Goal: Task Accomplishment & Management: Contribute content

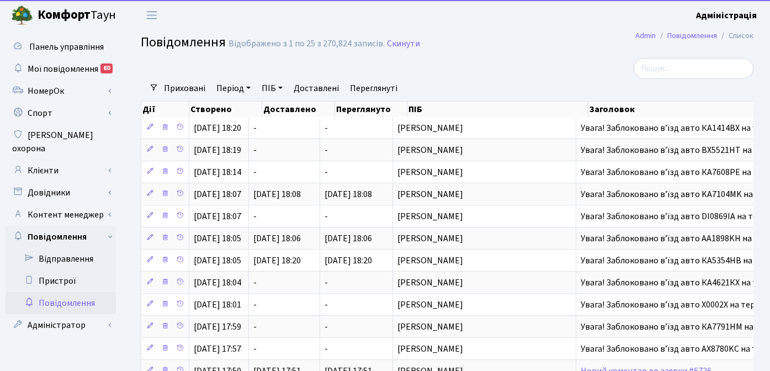
select select "25"
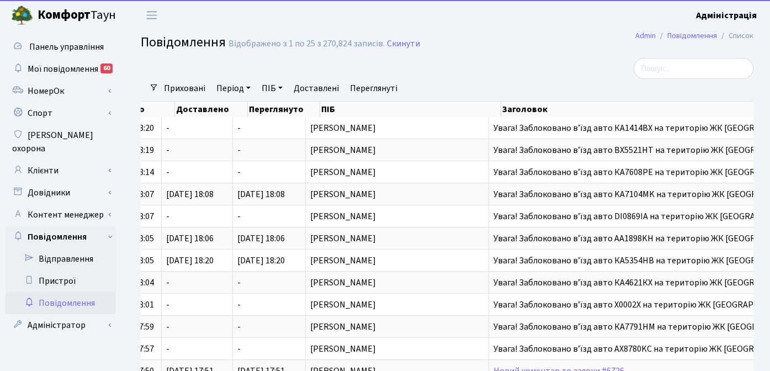
scroll to position [0, 87]
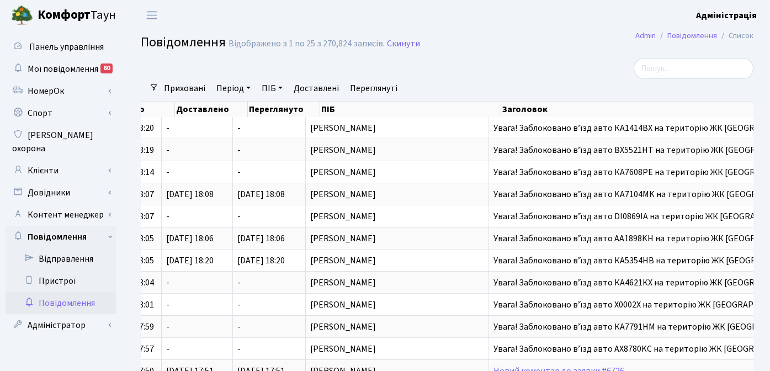
click at [556, 75] on div at bounding box center [657, 68] width 210 height 21
click at [54, 160] on link "Клієнти" at bounding box center [61, 171] width 110 height 22
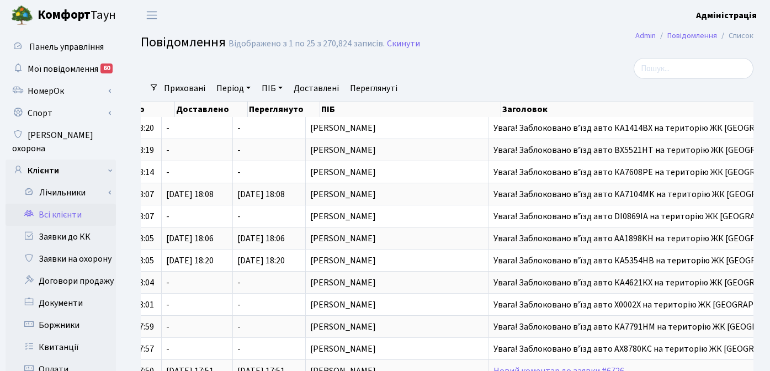
click at [65, 204] on link "Всі клієнти" at bounding box center [61, 215] width 110 height 22
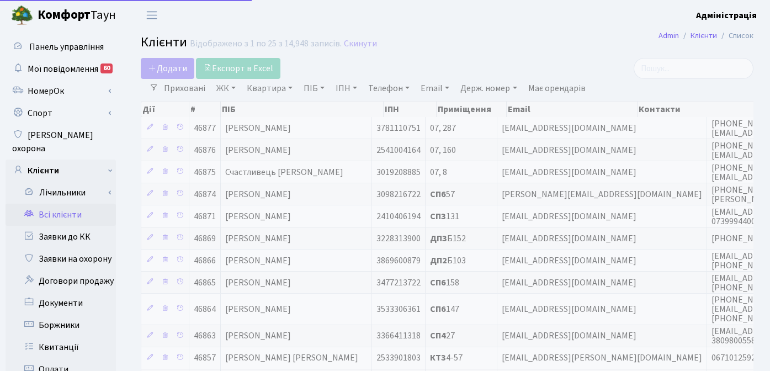
select select "25"
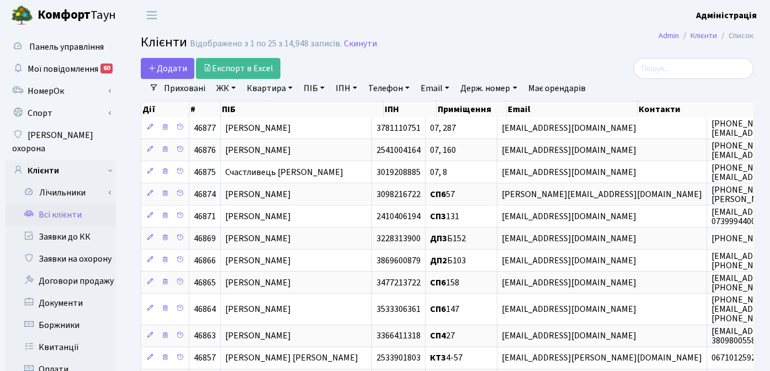
click at [566, 47] on h2 "Клієнти Відображено з 1 по 25 з 14,948 записів. Скинути" at bounding box center [447, 44] width 613 height 19
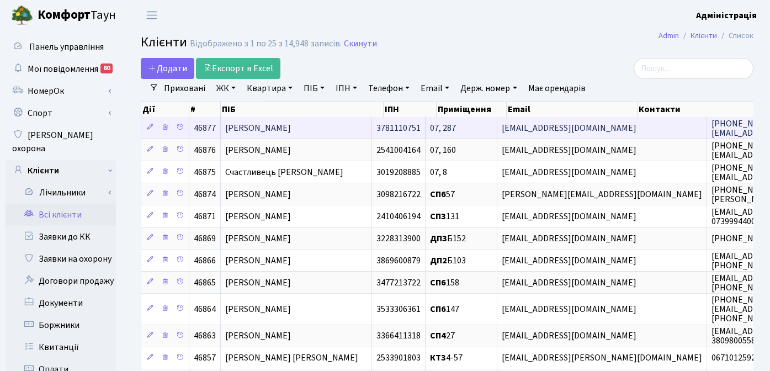
click at [290, 126] on span "Зубань Едуард Юрійович" at bounding box center [258, 128] width 66 height 12
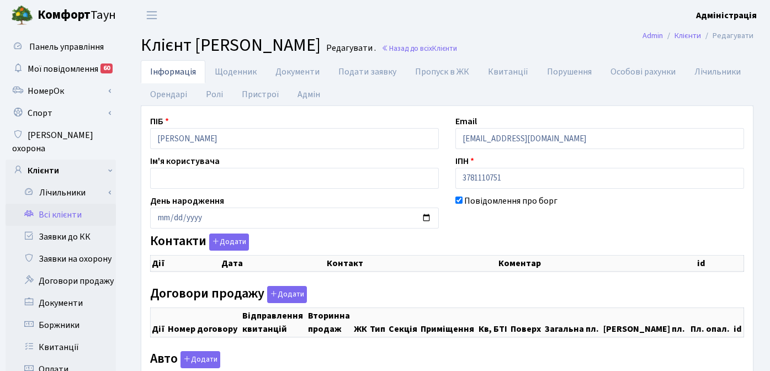
checkbox input "true"
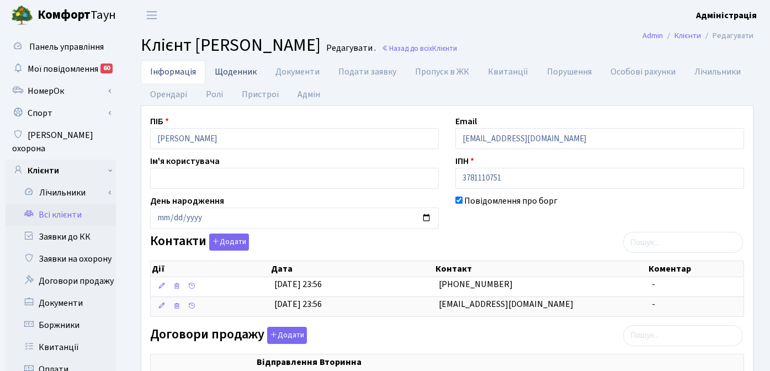
click at [224, 72] on link "Щоденник" at bounding box center [235, 71] width 61 height 23
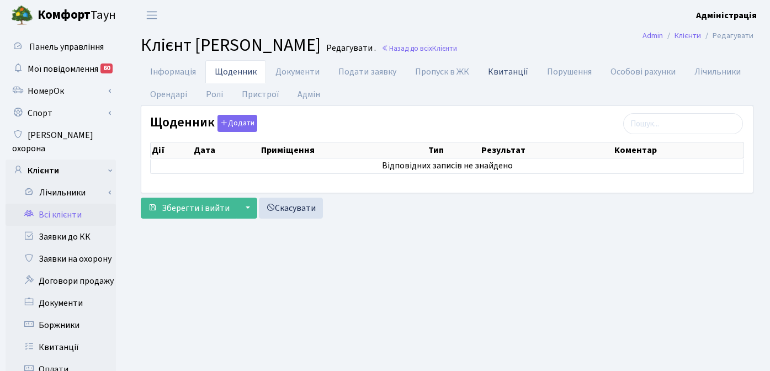
click at [493, 73] on link "Квитанції" at bounding box center [508, 71] width 59 height 23
select select "25"
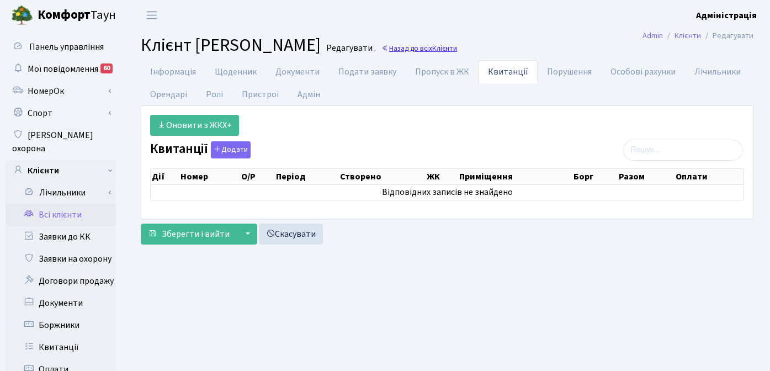
click at [457, 45] on link "Назад до всіх Клієнти" at bounding box center [419, 48] width 76 height 10
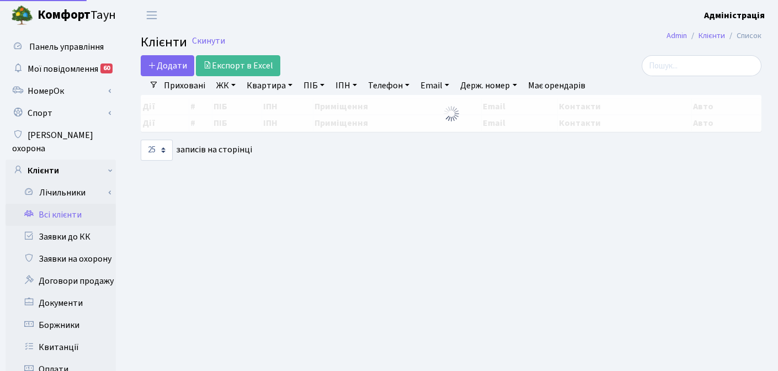
select select "25"
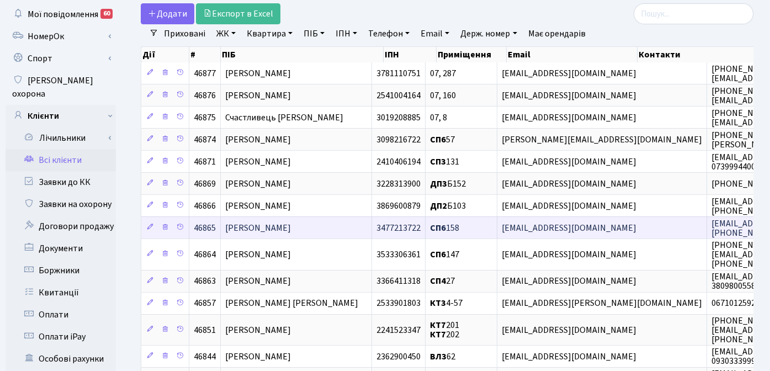
scroll to position [109, 0]
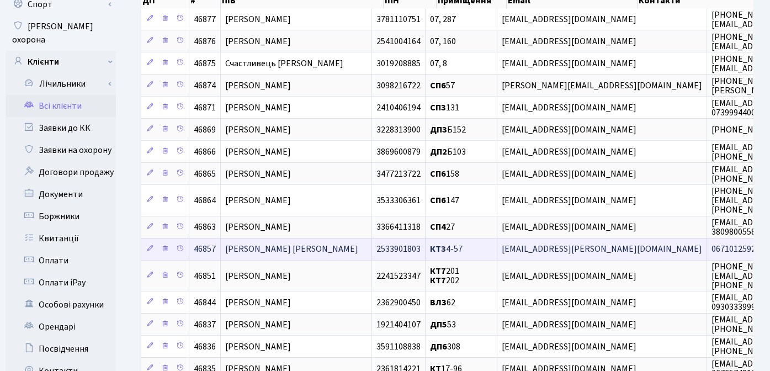
click at [463, 249] on span "КТ3 4-57" at bounding box center [446, 249] width 33 height 12
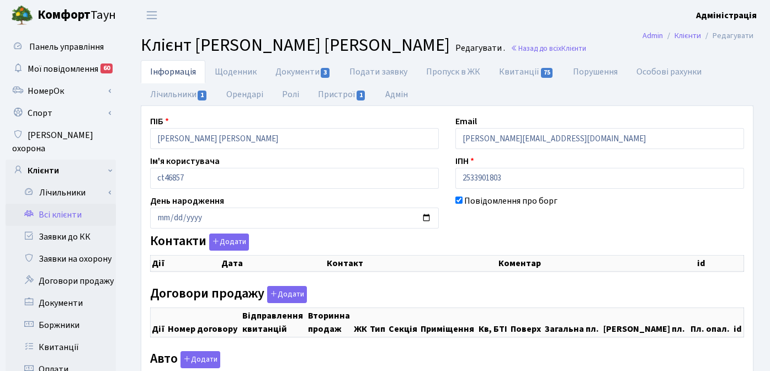
checkbox input "true"
select select "25"
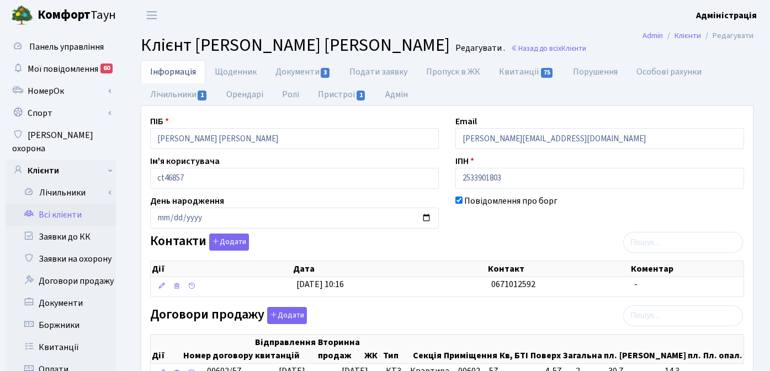
click at [497, 95] on ul "Інформація Щоденник Документи 3 Подати заявку Пропуск в ЖК Квитанції 75 Порушен…" at bounding box center [447, 83] width 613 height 46
click at [511, 73] on link "Квитанції 75" at bounding box center [526, 71] width 73 height 23
select select "25"
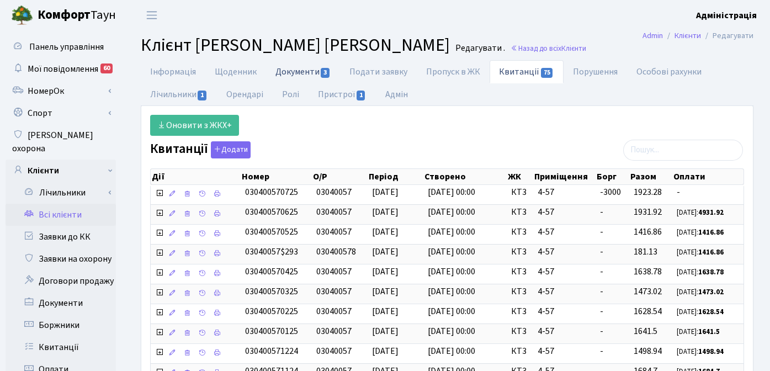
click at [311, 68] on link "Документи 3" at bounding box center [303, 71] width 74 height 23
select select "25"
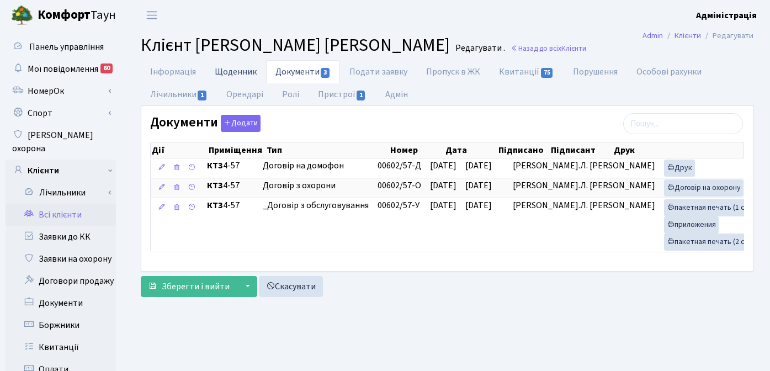
click at [237, 73] on link "Щоденник" at bounding box center [235, 71] width 61 height 23
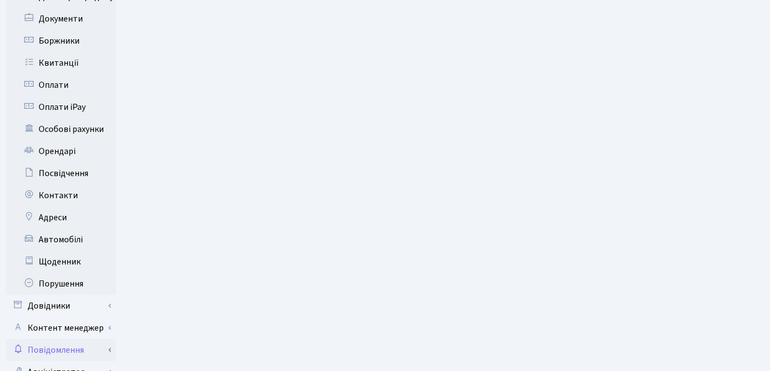
scroll to position [294, 0]
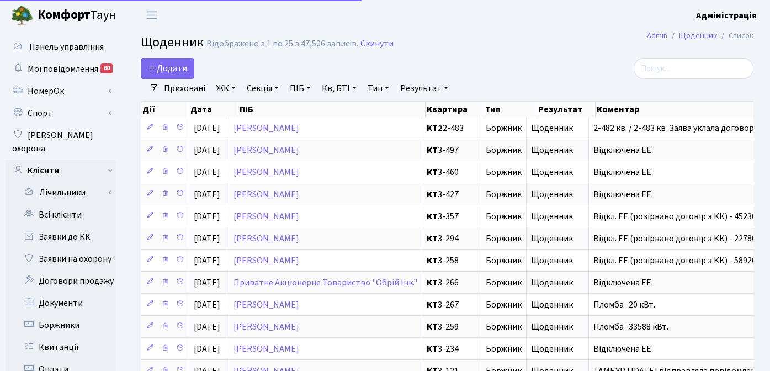
select select "25"
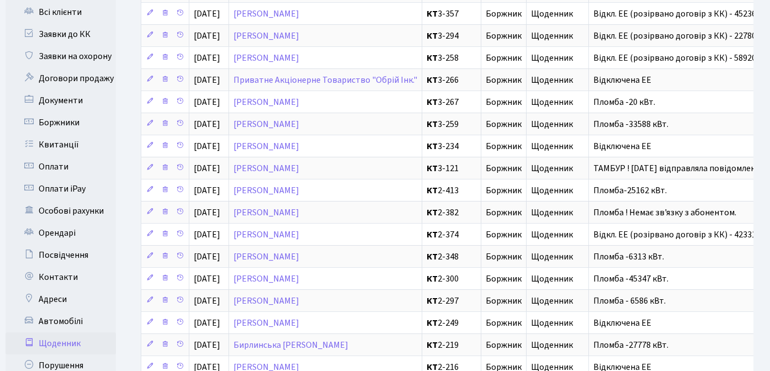
scroll to position [216, 0]
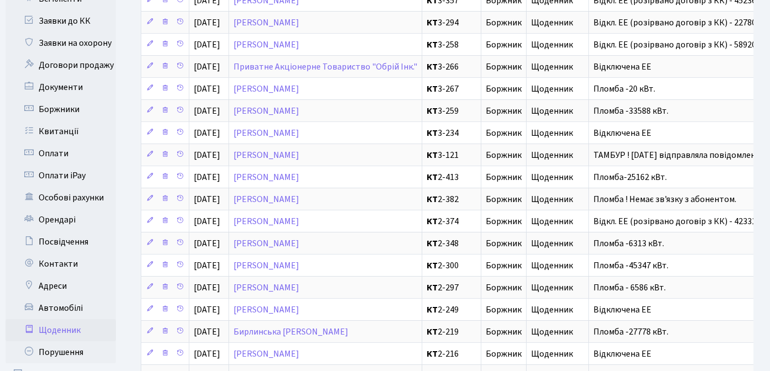
click at [62, 319] on link "Щоденник" at bounding box center [61, 330] width 110 height 22
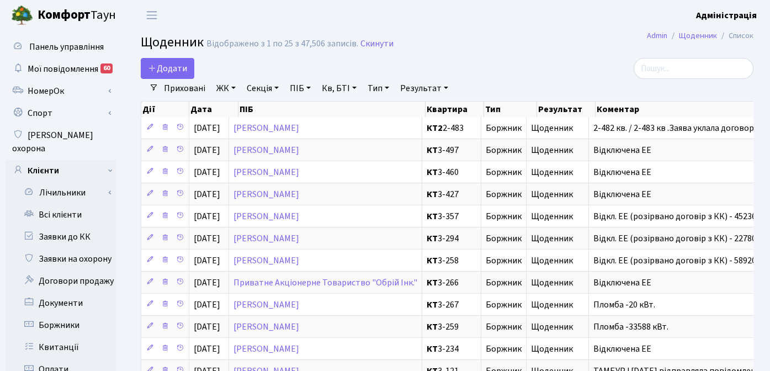
click at [227, 86] on link "ЖК" at bounding box center [226, 88] width 28 height 19
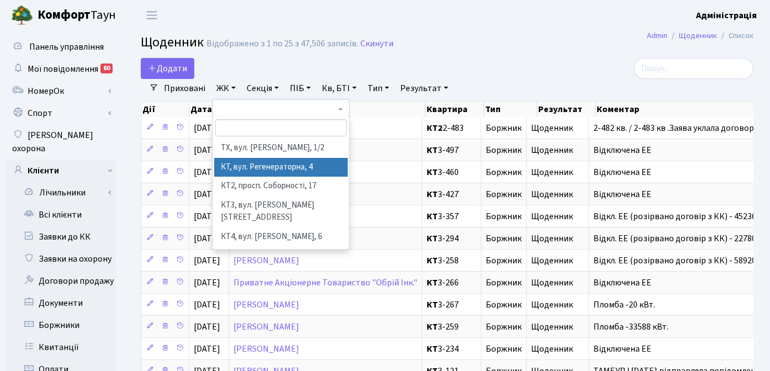
click at [241, 168] on li "КТ, вул. Регенераторна, 4" at bounding box center [281, 167] width 134 height 19
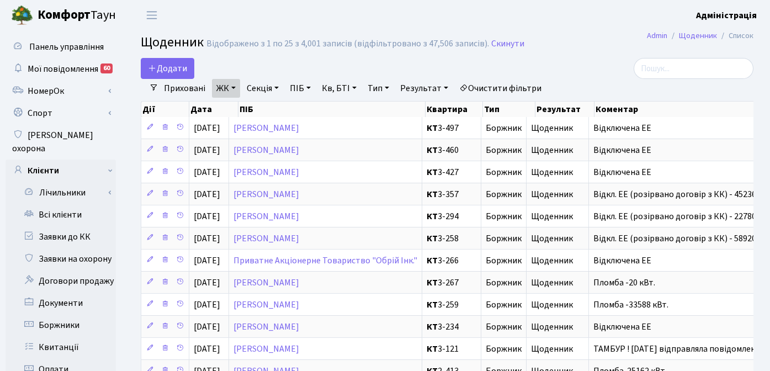
click at [384, 87] on link "Тип" at bounding box center [378, 88] width 30 height 19
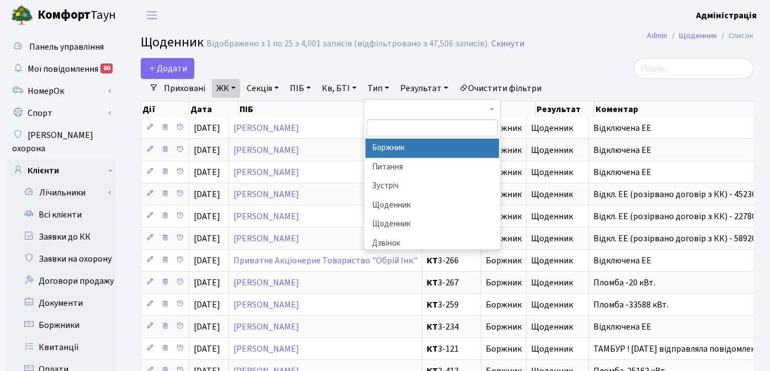
click at [396, 148] on li "Боржник" at bounding box center [432, 148] width 134 height 19
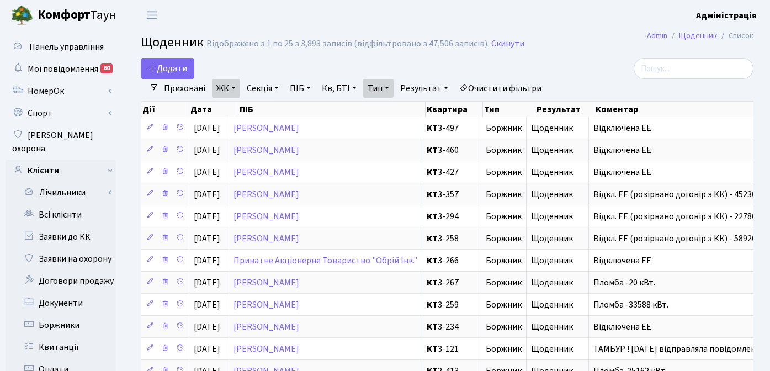
click at [567, 66] on div at bounding box center [656, 68] width 193 height 21
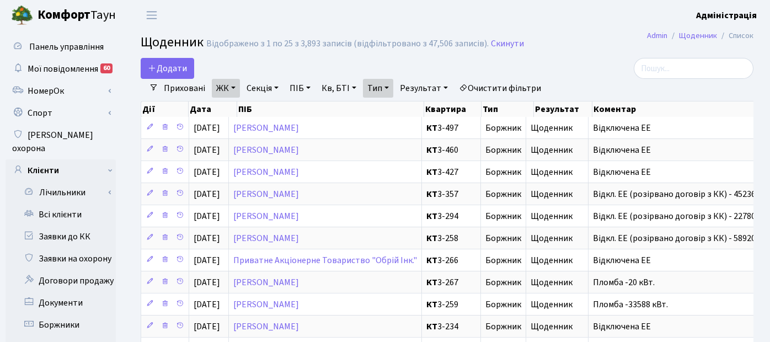
click at [587, 67] on div at bounding box center [657, 68] width 193 height 21
click at [513, 89] on link "Очистити фільтри" at bounding box center [500, 88] width 91 height 19
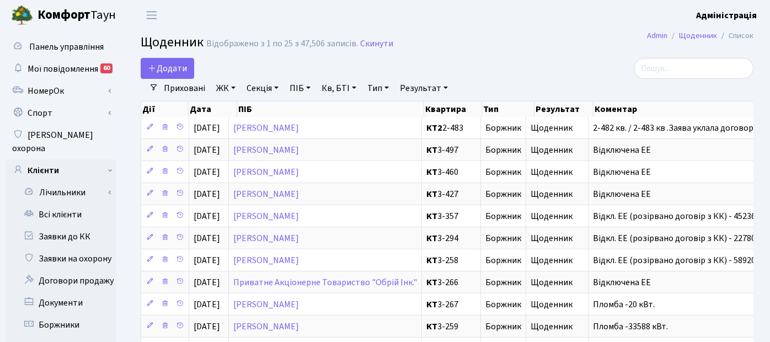
click at [228, 89] on link "ЖК" at bounding box center [226, 88] width 28 height 19
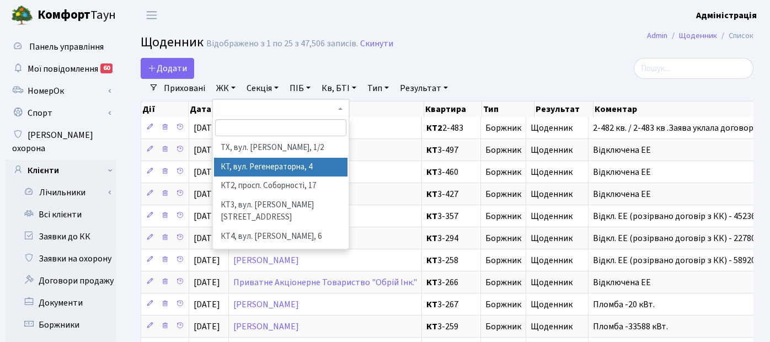
click at [242, 161] on li "КТ, вул. Регенераторна, 4" at bounding box center [281, 167] width 134 height 19
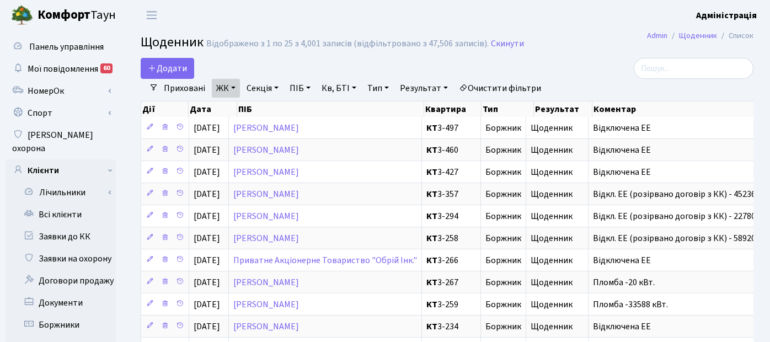
click at [231, 89] on link "ЖК" at bounding box center [226, 88] width 28 height 19
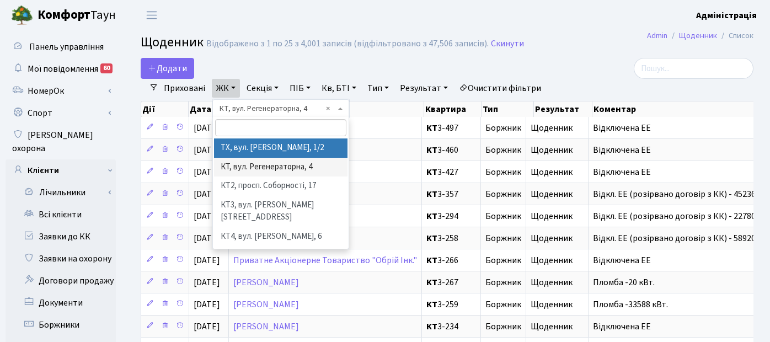
click at [580, 51] on h2 "Щоденник Відображено з 1 по 25 з 4,001 записів (відфільтровано з 47,506 записів…" at bounding box center [447, 44] width 613 height 19
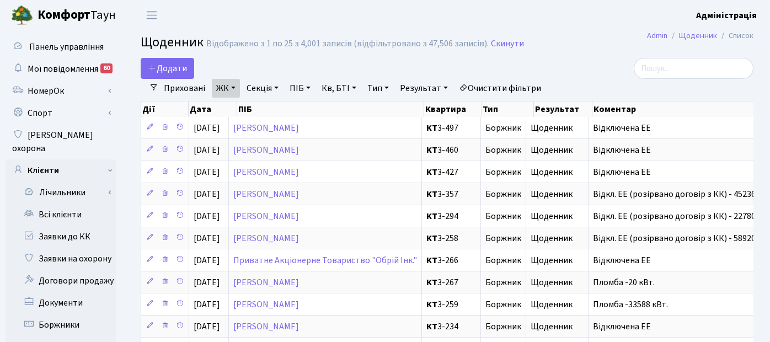
click at [387, 90] on link "Тип" at bounding box center [378, 88] width 30 height 19
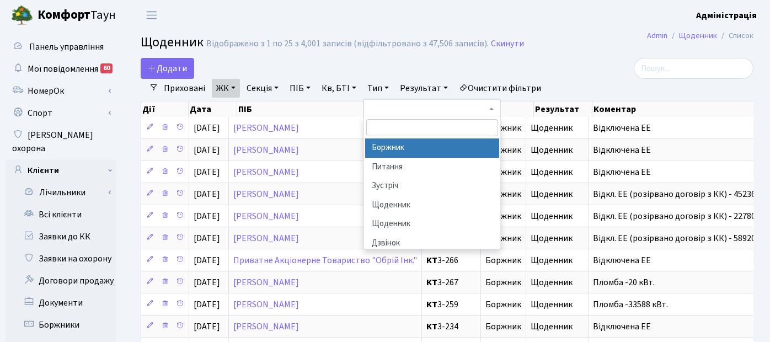
click at [397, 147] on li "Боржник" at bounding box center [432, 148] width 134 height 19
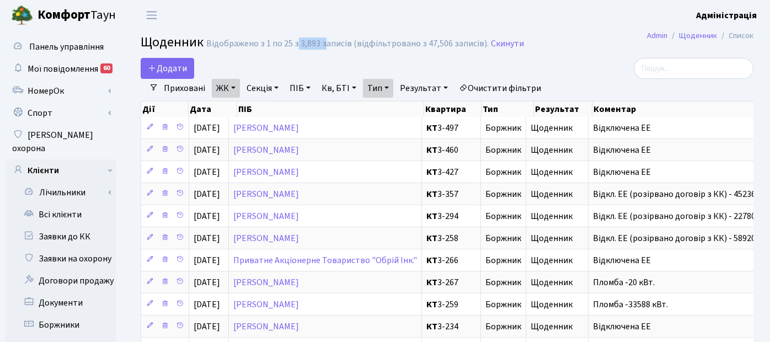
drag, startPoint x: 295, startPoint y: 45, endPoint x: 323, endPoint y: 42, distance: 27.7
click at [323, 42] on div "Відображено з 1 по 25 з 3,893 записів (відфільтровано з 47,506 записів)." at bounding box center [347, 44] width 283 height 10
click at [401, 60] on div "Додати" at bounding box center [342, 68] width 403 height 21
click at [235, 88] on link "ЖК" at bounding box center [226, 88] width 28 height 19
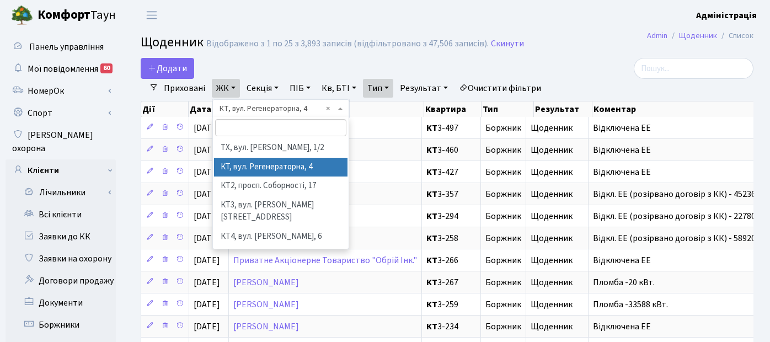
click at [433, 72] on div "Додати" at bounding box center [342, 68] width 403 height 21
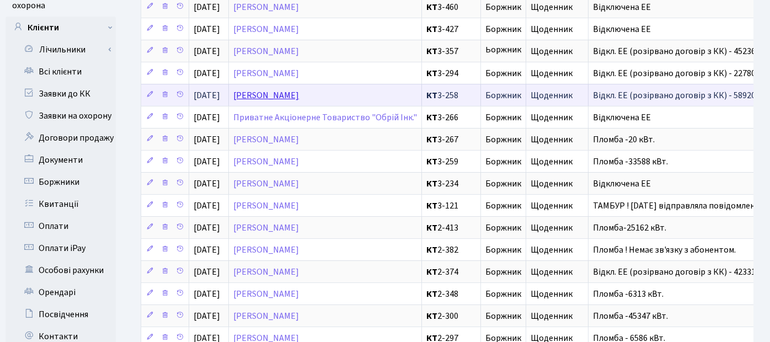
scroll to position [401, 0]
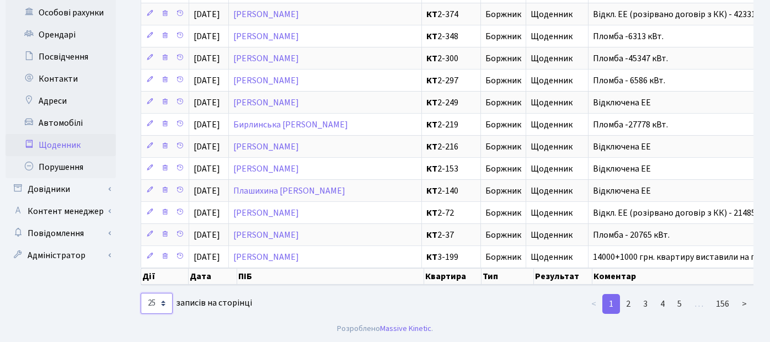
click at [164, 303] on select "10 25 50 100 250 500 1,000" at bounding box center [157, 303] width 32 height 21
select select "250"
click at [141, 293] on select "10 25 50 100 250 500 1,000" at bounding box center [157, 303] width 32 height 21
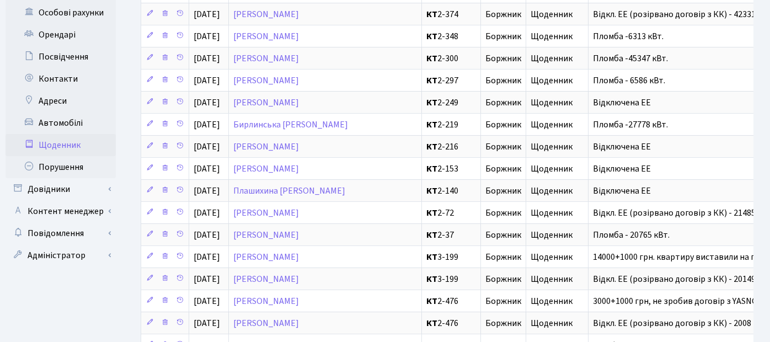
scroll to position [0, 0]
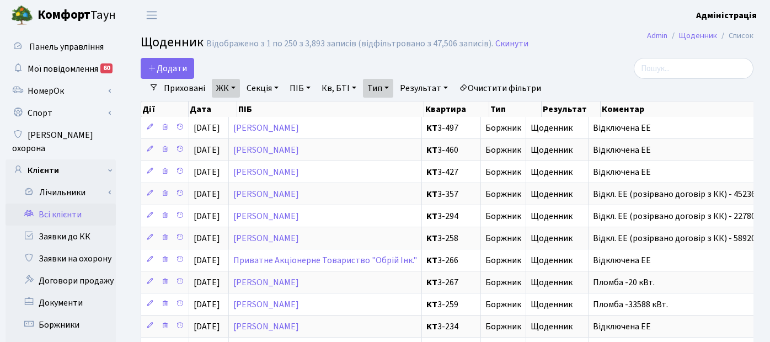
click at [66, 204] on link "Всі клієнти" at bounding box center [61, 215] width 110 height 22
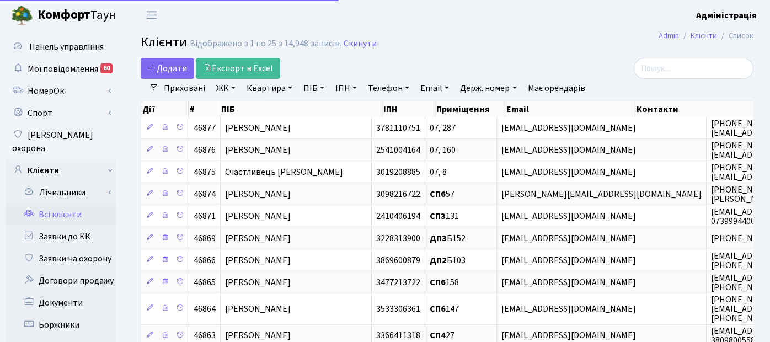
select select
select select "25"
click at [269, 89] on link "Квартира" at bounding box center [269, 88] width 55 height 19
click at [224, 89] on link "ЖК" at bounding box center [226, 88] width 28 height 19
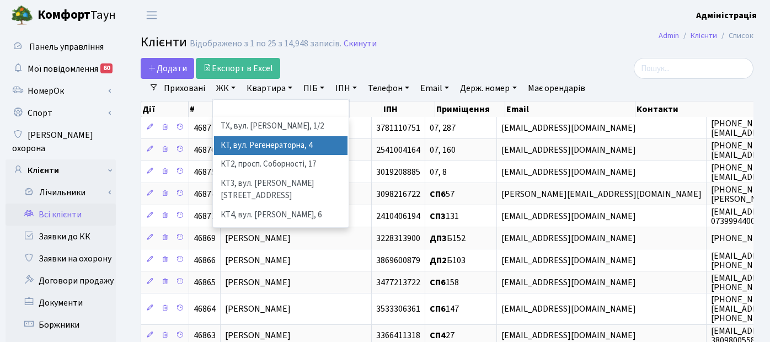
click at [230, 143] on li "КТ, вул. Регенераторна, 4" at bounding box center [281, 145] width 134 height 19
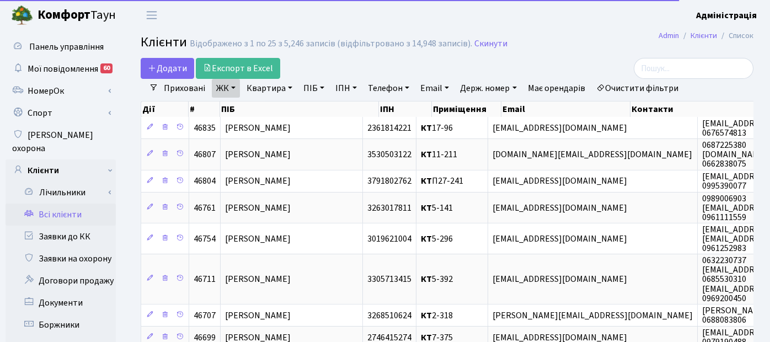
click at [268, 89] on link "Квартира" at bounding box center [269, 88] width 55 height 19
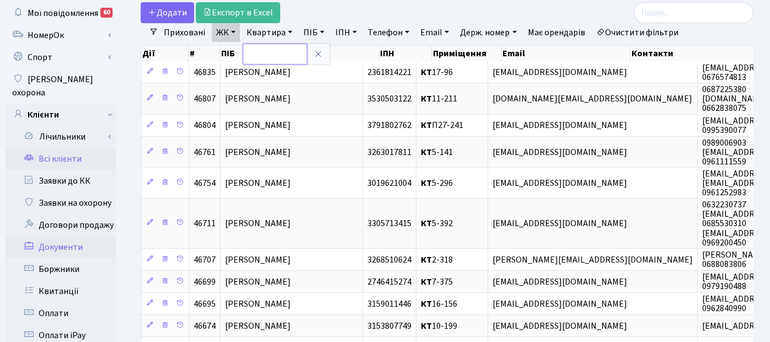
scroll to position [112, 0]
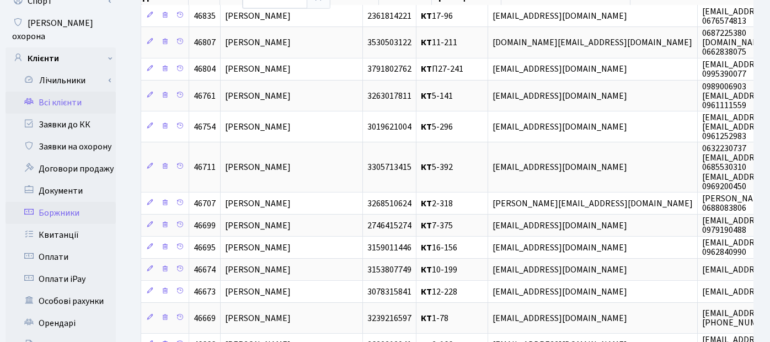
click at [66, 202] on link "Боржники" at bounding box center [61, 213] width 110 height 22
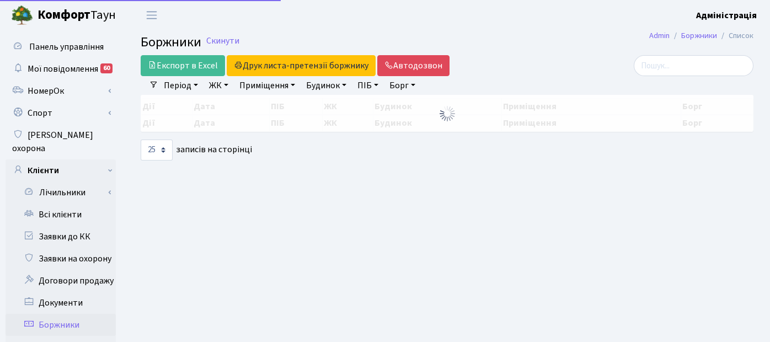
select select "25"
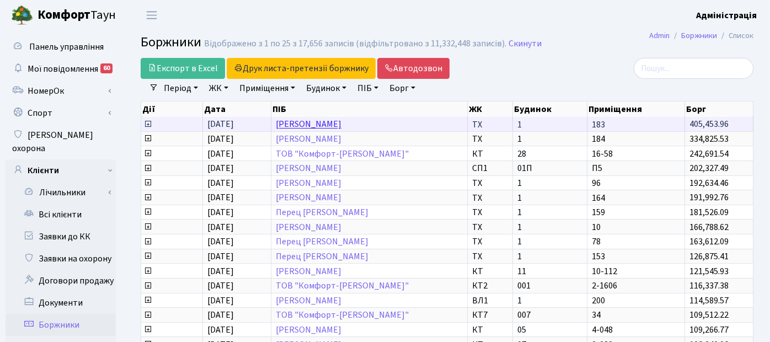
click at [342, 124] on link "[PERSON_NAME]" at bounding box center [309, 125] width 66 height 12
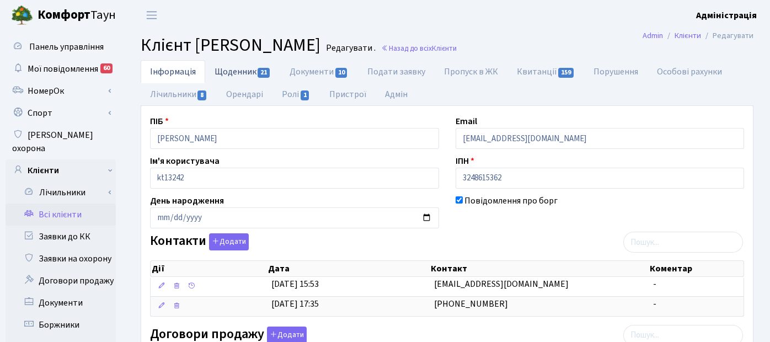
click at [236, 73] on link "Щоденник 21" at bounding box center [242, 71] width 75 height 23
select select "25"
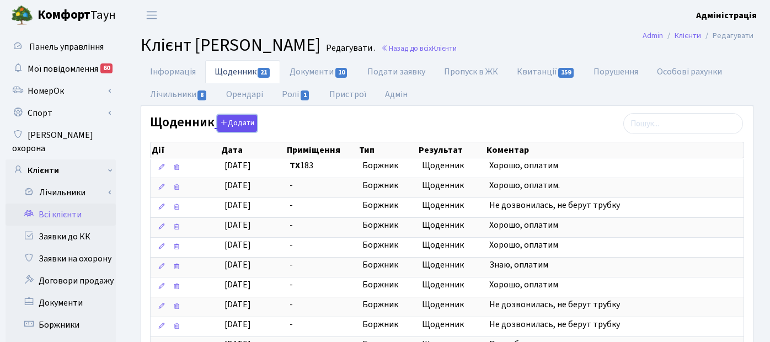
click at [237, 125] on button "Додати" at bounding box center [237, 123] width 40 height 17
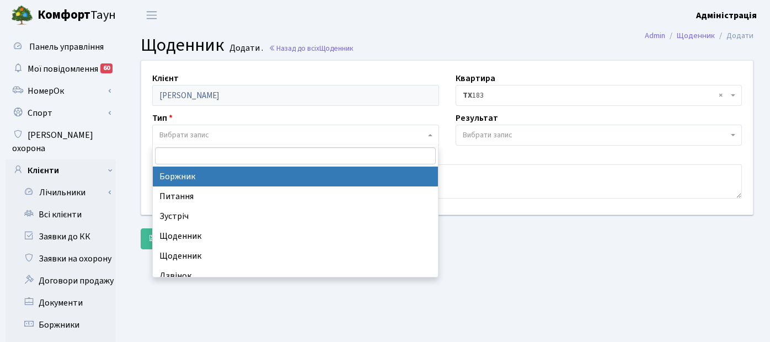
click at [206, 139] on span "Вибрати запис" at bounding box center [185, 135] width 50 height 11
select select "189"
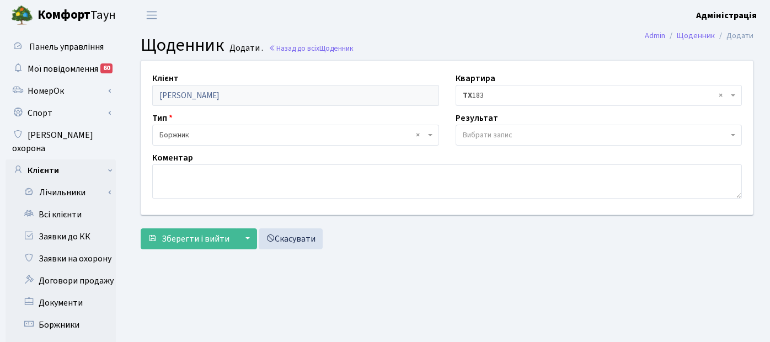
click at [520, 139] on span "Вибрати запис" at bounding box center [596, 135] width 266 height 11
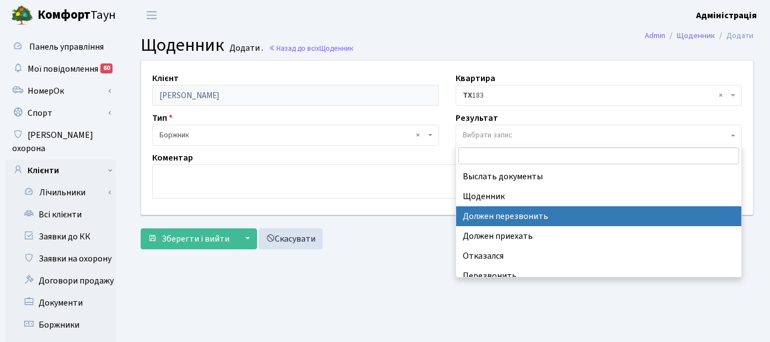
scroll to position [39, 0]
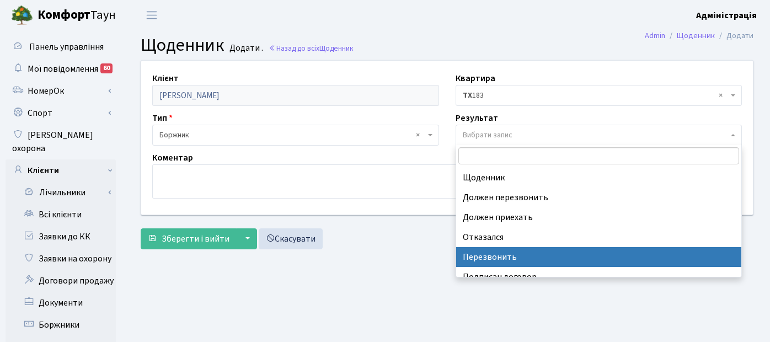
select select "1"
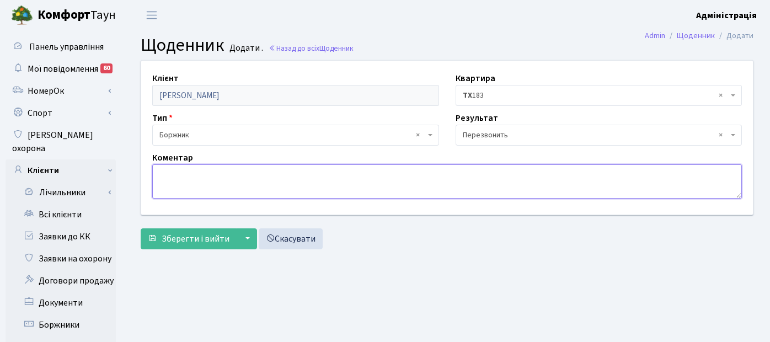
click at [228, 176] on textarea at bounding box center [447, 181] width 590 height 34
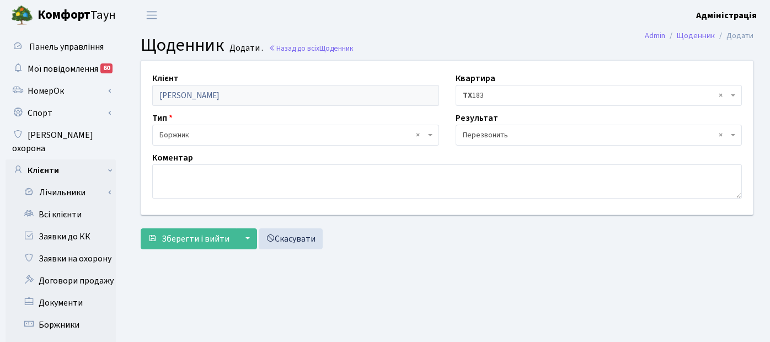
click at [530, 132] on span "× Перезвонить" at bounding box center [596, 135] width 266 height 11
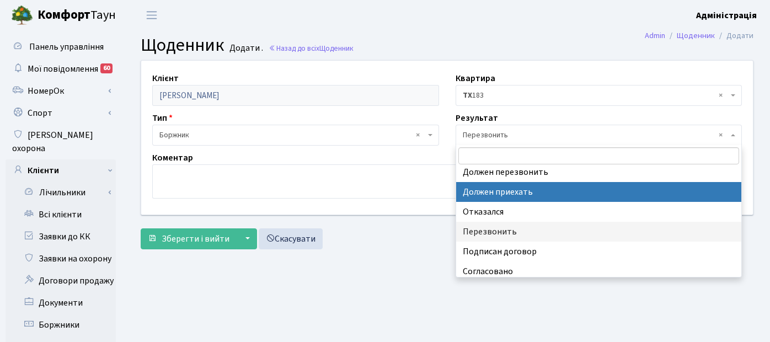
scroll to position [49, 0]
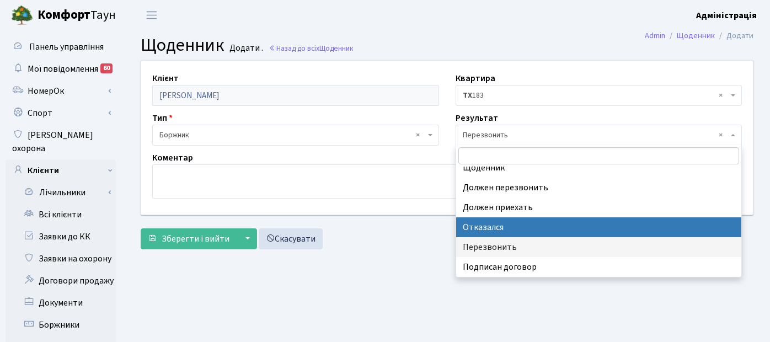
click at [436, 237] on div "Зберегти і вийти ▼ Зберегти та продовжити редагування Зберегти та створити Скас…" at bounding box center [447, 238] width 613 height 21
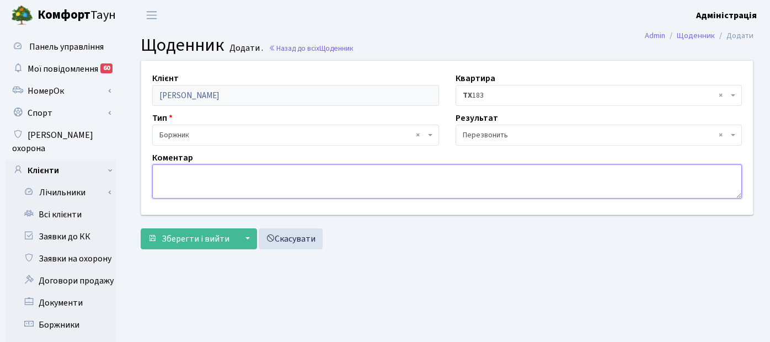
click at [396, 178] on textarea at bounding box center [447, 181] width 590 height 34
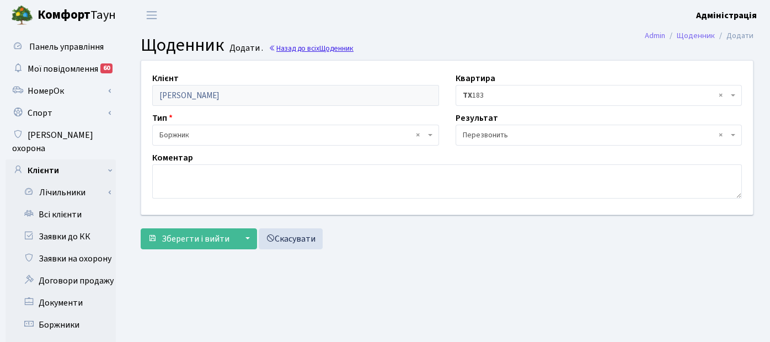
click at [337, 50] on span "Щоденник" at bounding box center [337, 48] width 34 height 10
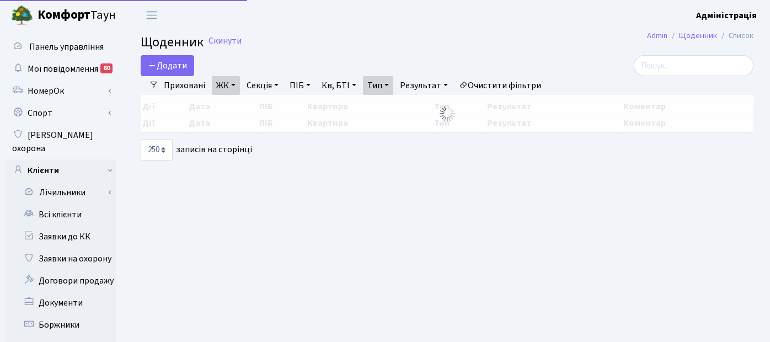
select select "250"
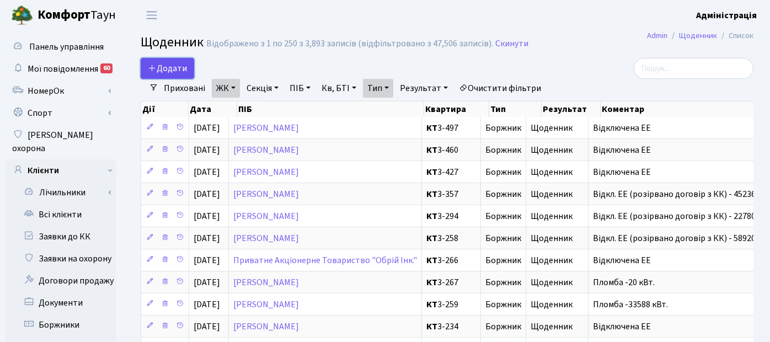
click at [175, 67] on span "Додати" at bounding box center [167, 68] width 39 height 12
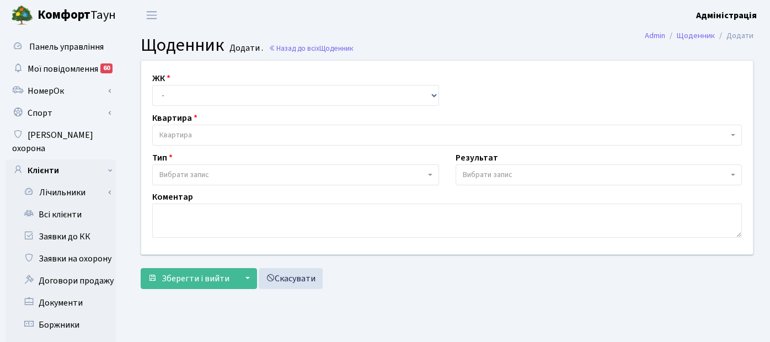
click at [211, 174] on span "Вибрати запис" at bounding box center [293, 174] width 266 height 11
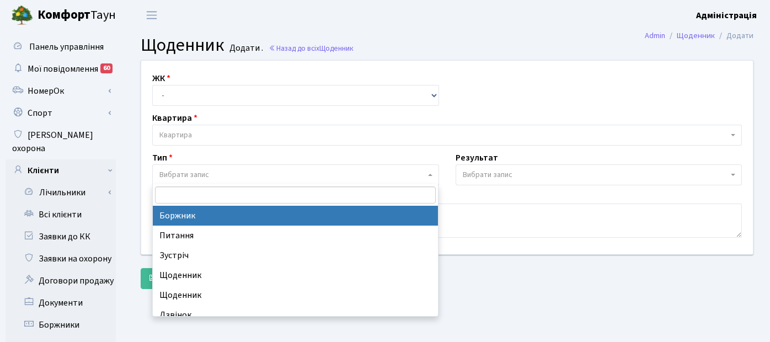
select select "189"
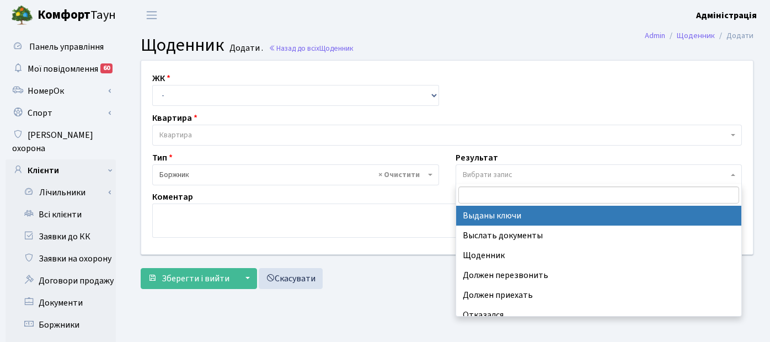
click at [480, 169] on span "Вибрати запис" at bounding box center [488, 174] width 50 height 11
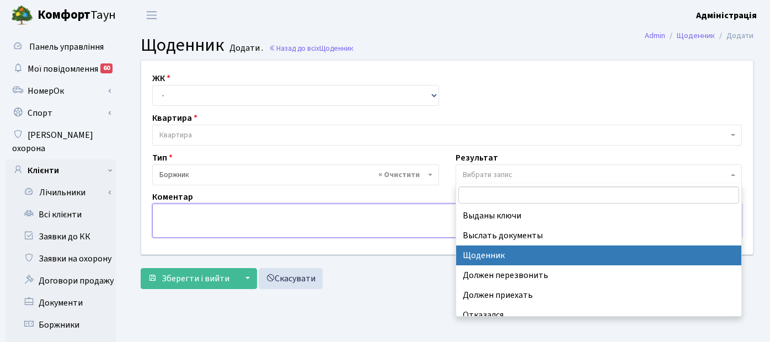
click at [209, 212] on textarea at bounding box center [447, 221] width 590 height 34
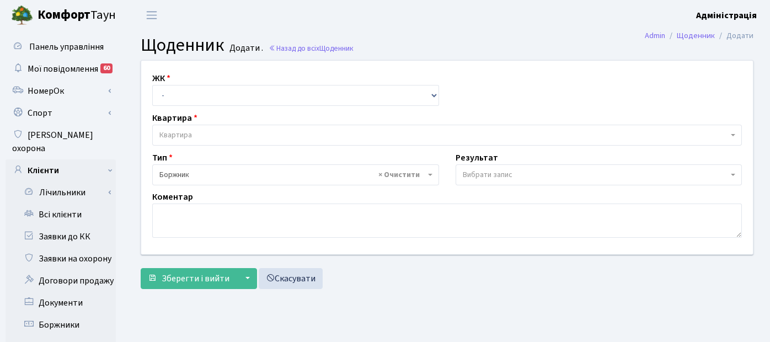
click at [498, 171] on span "Вибрати запис" at bounding box center [488, 174] width 50 height 11
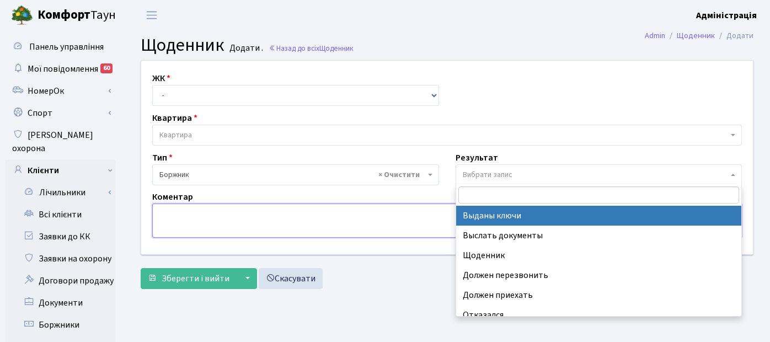
click at [338, 218] on textarea at bounding box center [447, 221] width 590 height 34
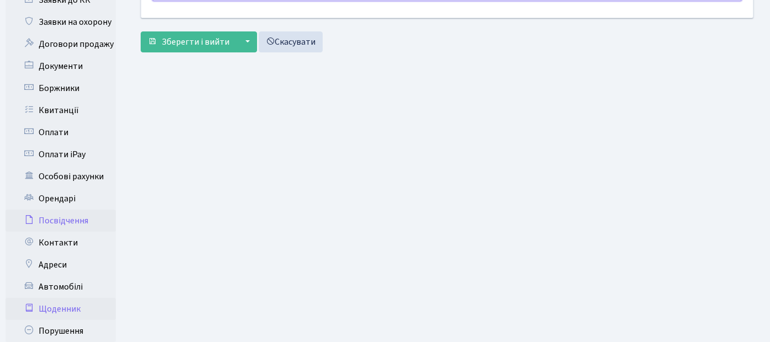
scroll to position [215, 0]
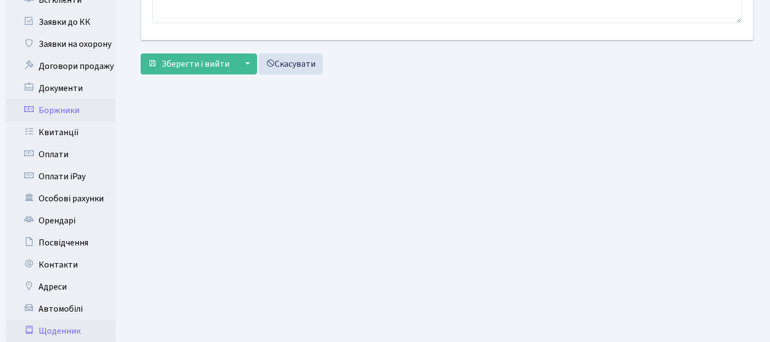
click at [69, 99] on link "Боржники" at bounding box center [61, 110] width 110 height 22
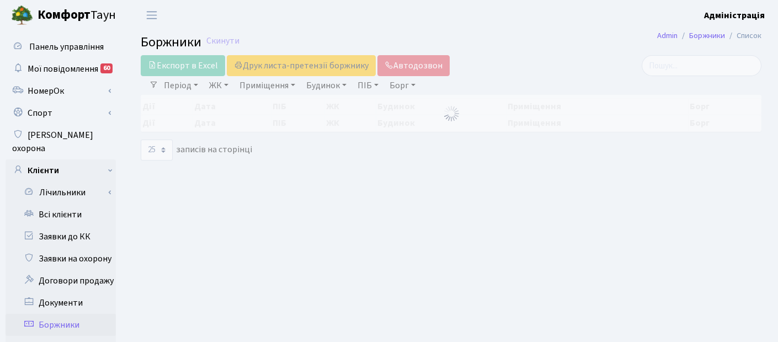
select select "25"
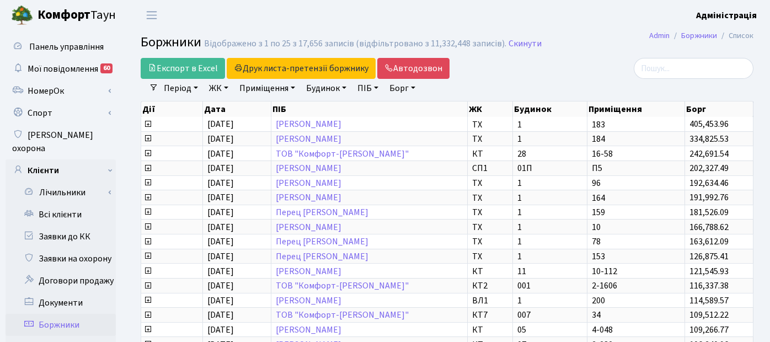
click at [410, 88] on link "Борг" at bounding box center [402, 88] width 35 height 19
click at [515, 75] on div "Експорт в Excel Друк листа-претензії боржнику ЖК КТ ЦП ТХ КТ2 КТ3 КТ4 КТ5 КТ6 К…" at bounding box center [342, 68] width 403 height 21
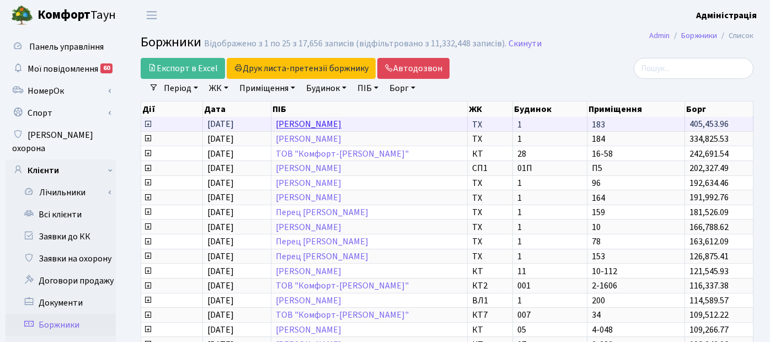
click at [336, 124] on link "[PERSON_NAME]" at bounding box center [309, 125] width 66 height 12
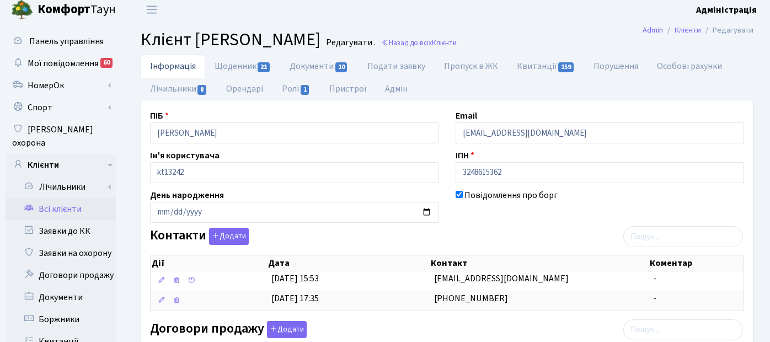
scroll to position [6, 0]
click at [247, 66] on link "Щоденник 21" at bounding box center [242, 65] width 75 height 23
select select "25"
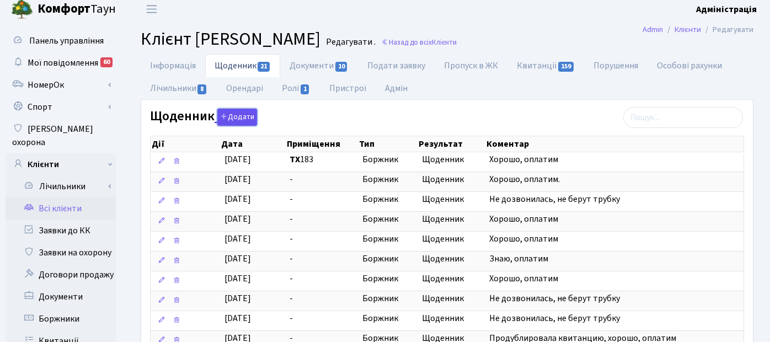
click at [238, 118] on button "Додати" at bounding box center [237, 117] width 40 height 17
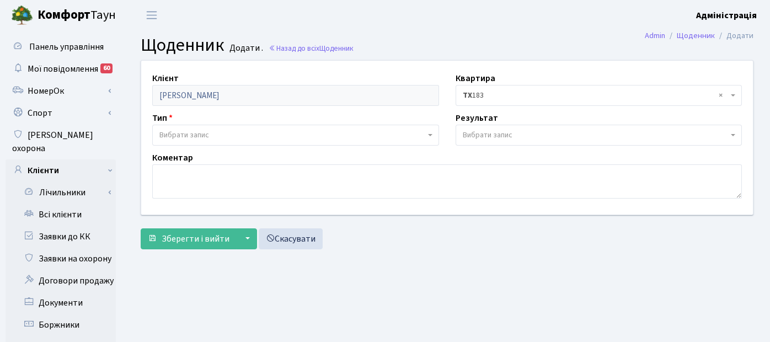
click at [212, 134] on span "Вибрати запис" at bounding box center [293, 135] width 266 height 11
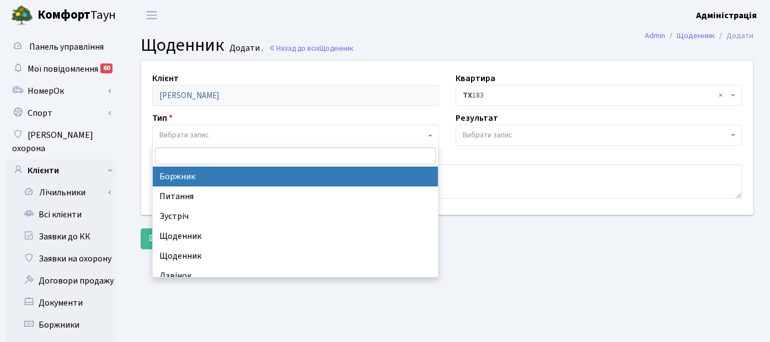
click at [524, 136] on span "Вибрати запис" at bounding box center [596, 135] width 266 height 11
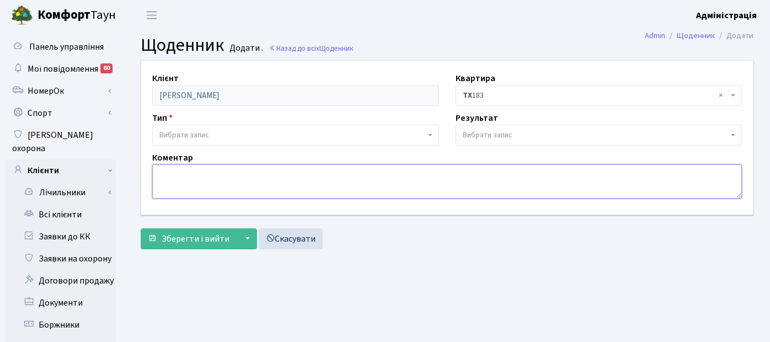
click at [167, 168] on textarea at bounding box center [447, 181] width 590 height 34
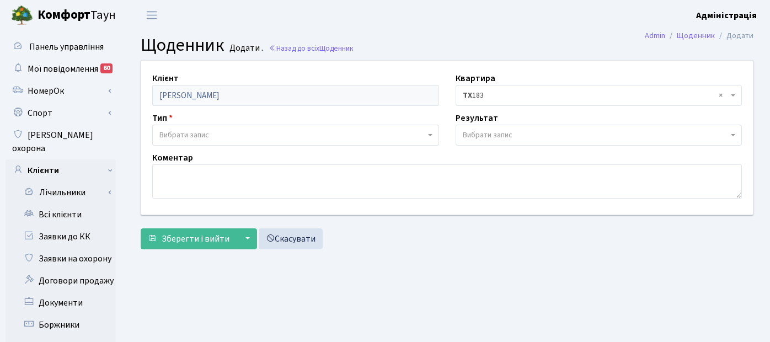
click at [196, 135] on span "Вибрати запис" at bounding box center [185, 135] width 50 height 11
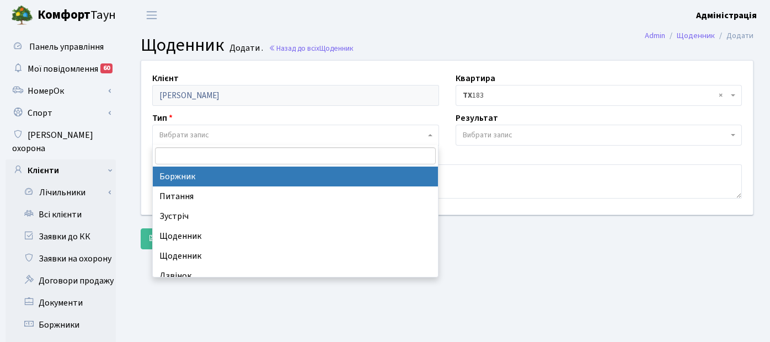
select select "189"
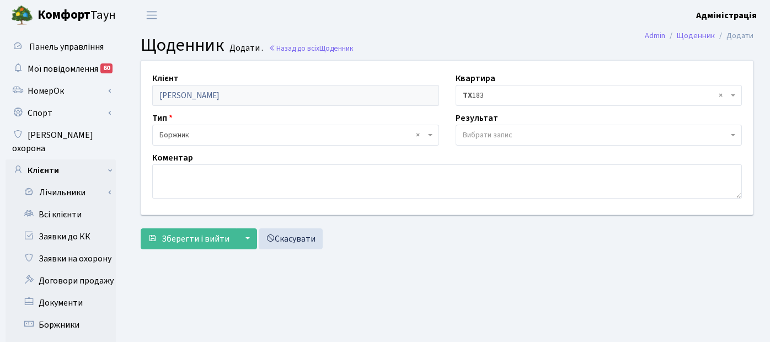
click at [475, 135] on span "Вибрати запис" at bounding box center [488, 135] width 50 height 11
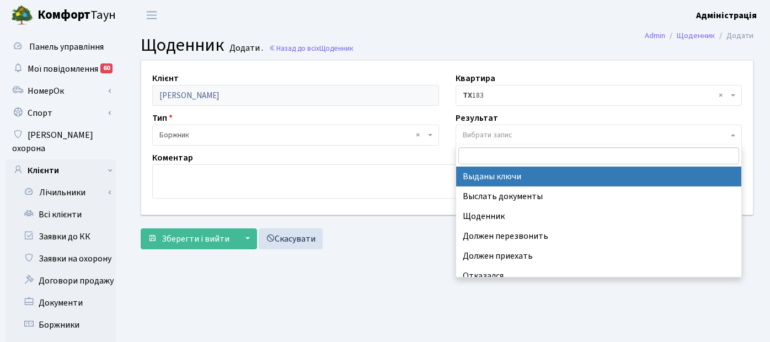
select select "187"
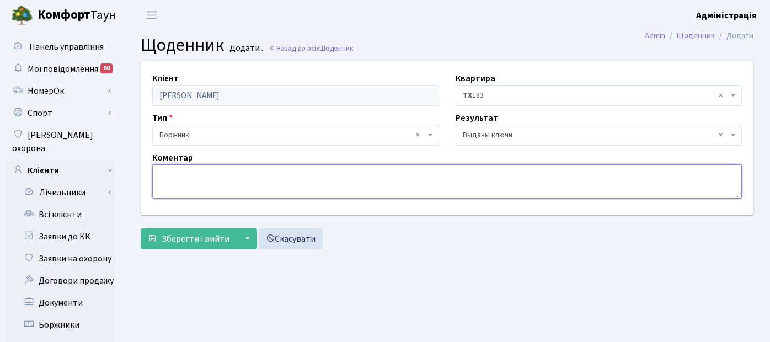
click at [359, 175] on textarea at bounding box center [447, 181] width 590 height 34
type textarea "Тест"
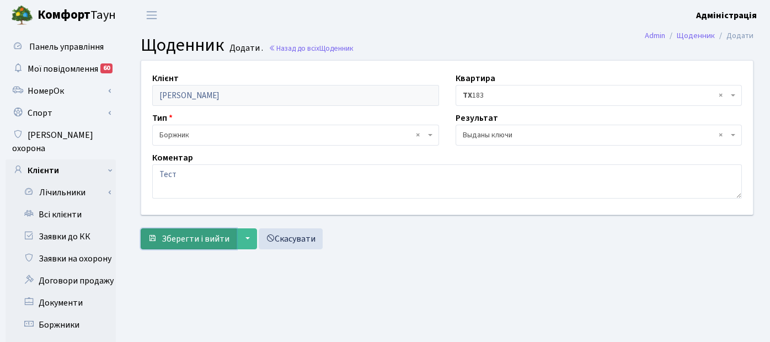
click at [195, 238] on span "Зберегти і вийти" at bounding box center [196, 239] width 68 height 12
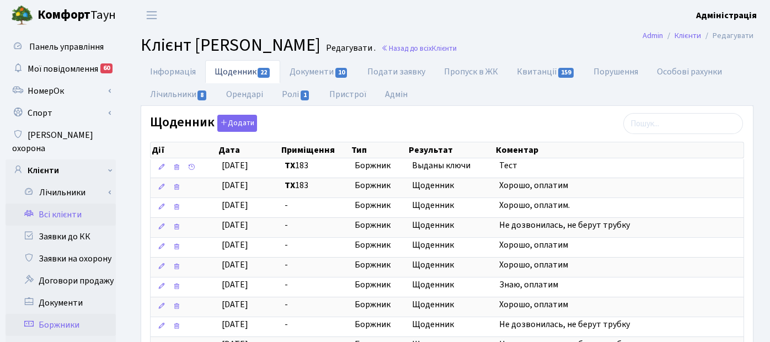
click at [60, 314] on link "Боржники" at bounding box center [61, 325] width 110 height 22
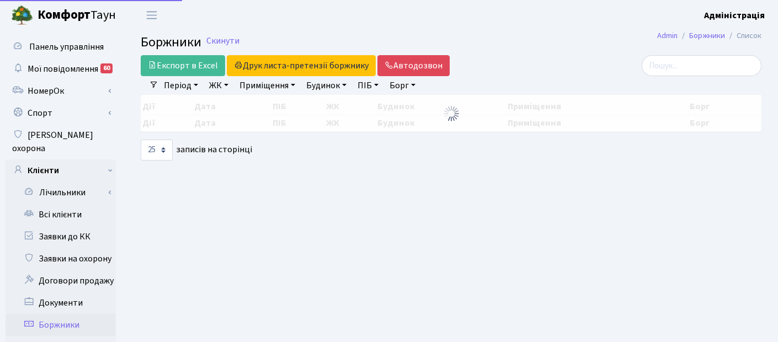
select select "25"
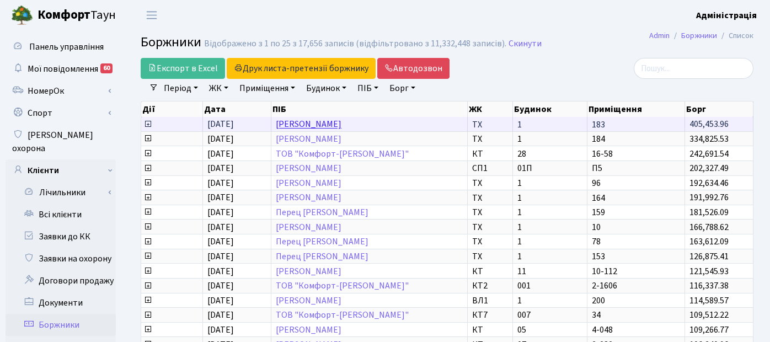
click at [342, 125] on link "[PERSON_NAME]" at bounding box center [309, 125] width 66 height 12
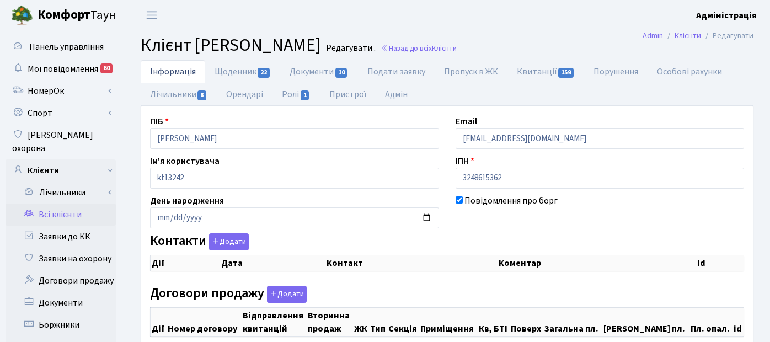
checkbox input "true"
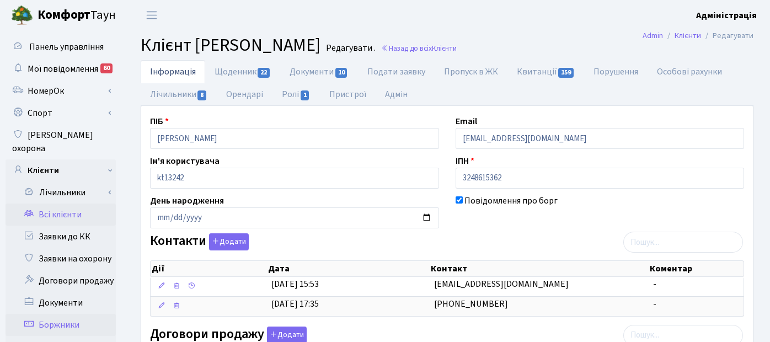
click at [59, 315] on link "Боржники" at bounding box center [61, 325] width 110 height 22
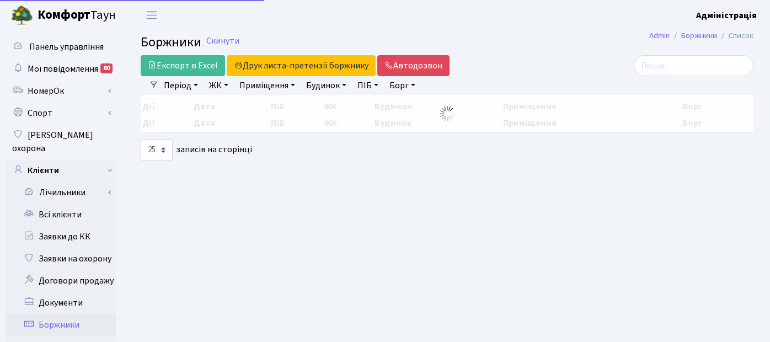
select select "25"
